Goal: Information Seeking & Learning: Learn about a topic

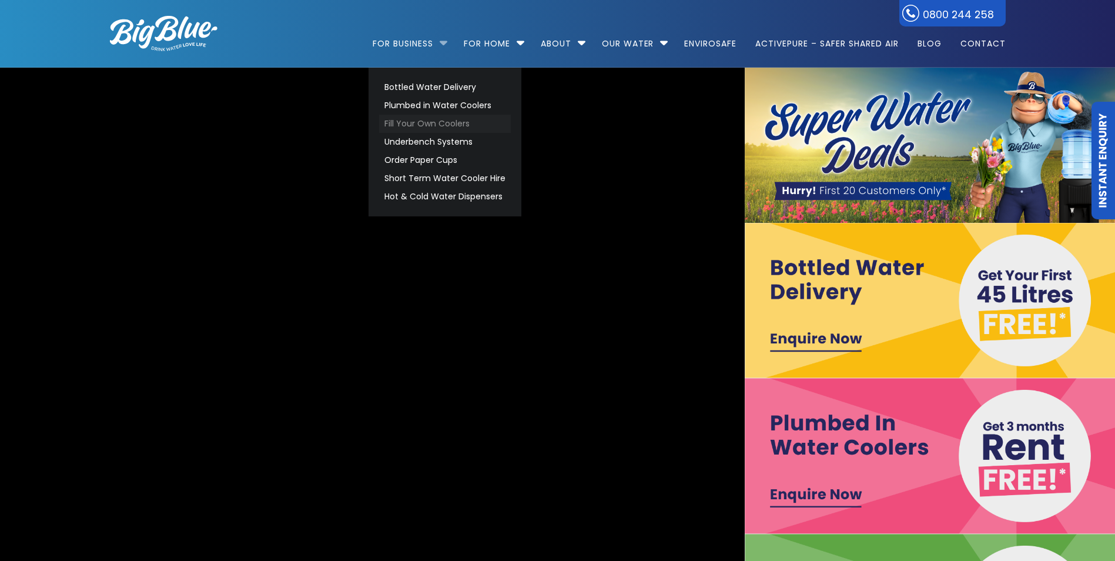
click at [442, 125] on link "Fill Your Own Coolers" at bounding box center [445, 124] width 132 height 18
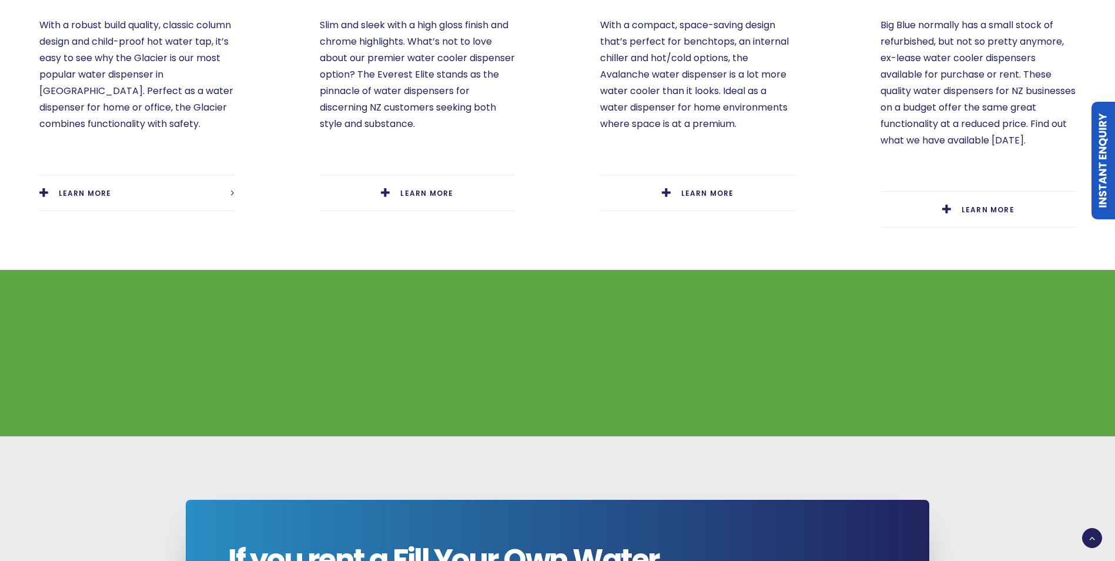
scroll to position [588, 0]
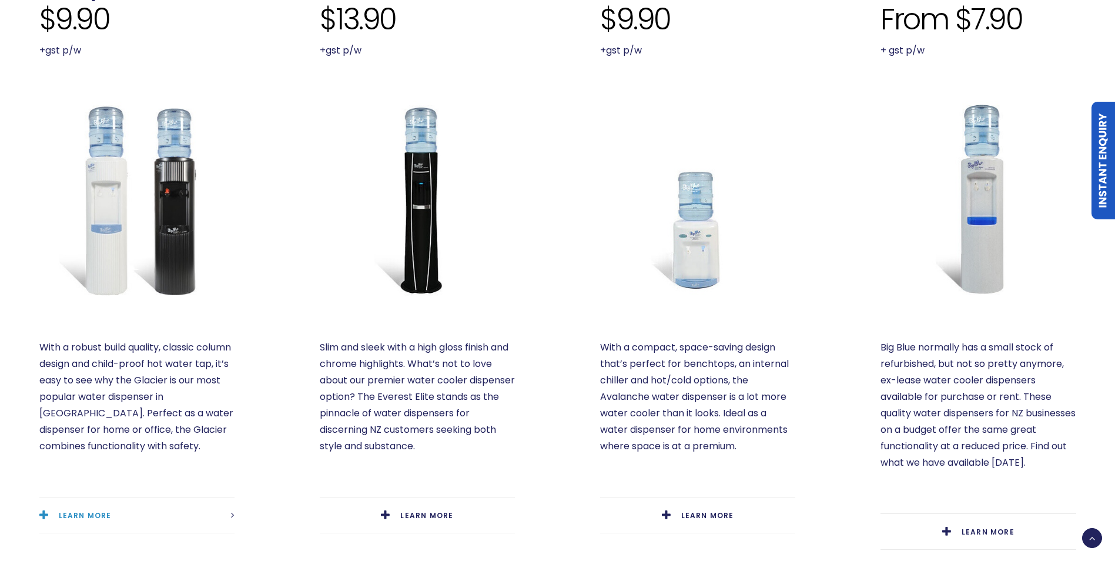
click at [108, 510] on span "LEARN MORE" at bounding box center [85, 515] width 53 height 10
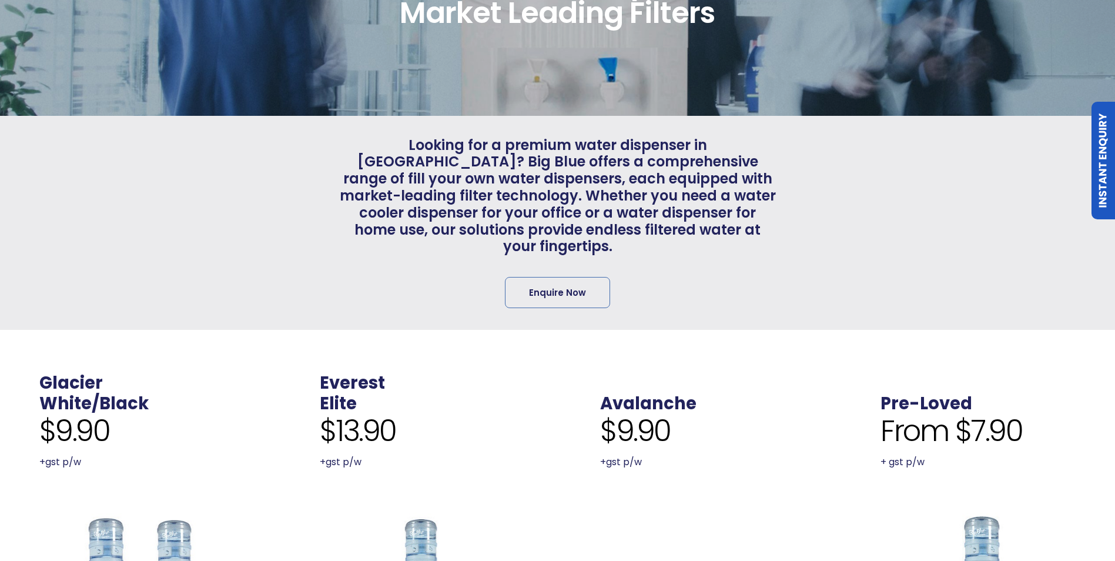
scroll to position [0, 0]
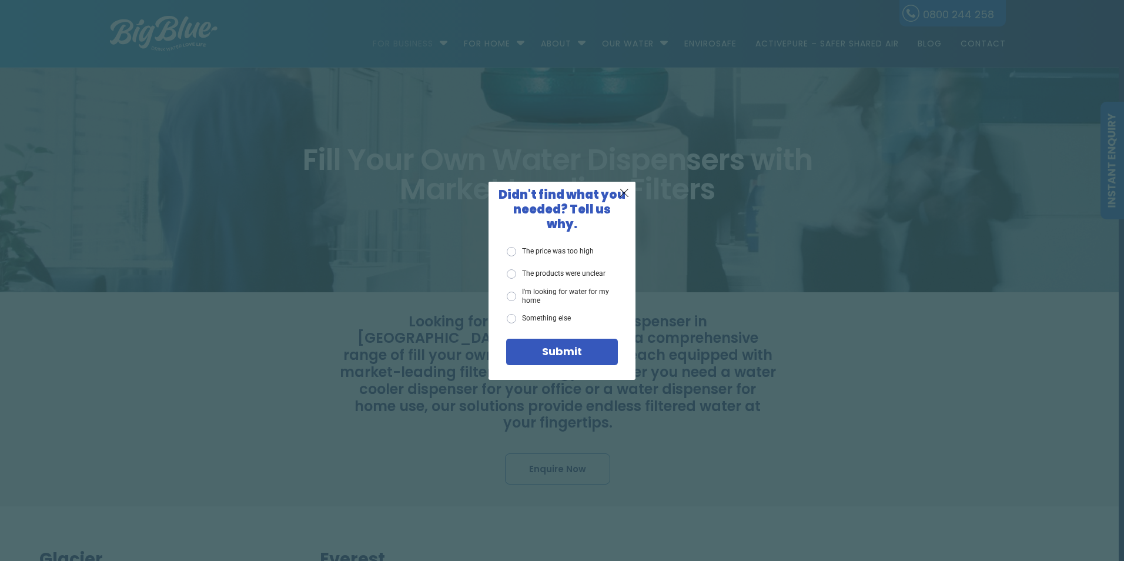
click at [834, 391] on div "X Didn't find what you needed? Tell us why. The price was too high The products…" at bounding box center [562, 280] width 1124 height 561
click at [625, 199] on span "X" at bounding box center [624, 192] width 11 height 15
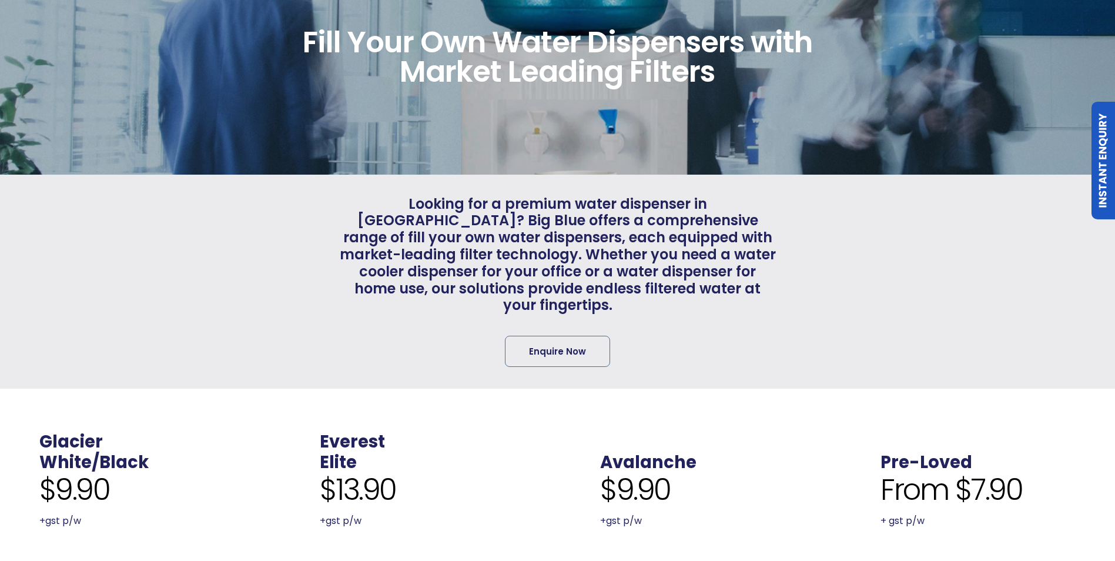
scroll to position [353, 0]
